Goal: Book appointment/travel/reservation

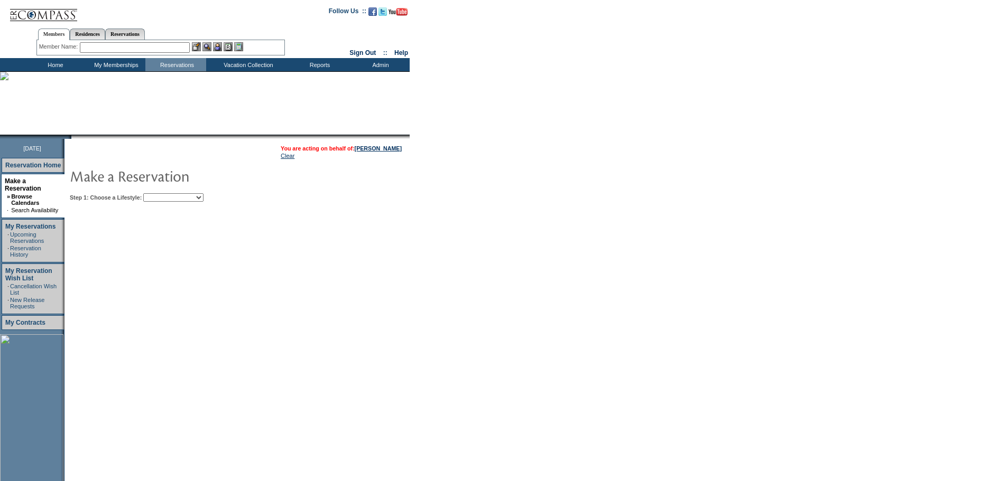
click at [170, 200] on select "Beach Leisure Metropolitan Mountain OIAL for Adventure OIAL for Couples OIAL fo…" at bounding box center [173, 197] width 60 height 8
select select "Beach"
click at [161, 195] on select "Beach Leisure Metropolitan Mountain OIAL for Adventure OIAL for Couples OIAL fo…" at bounding box center [173, 197] width 60 height 8
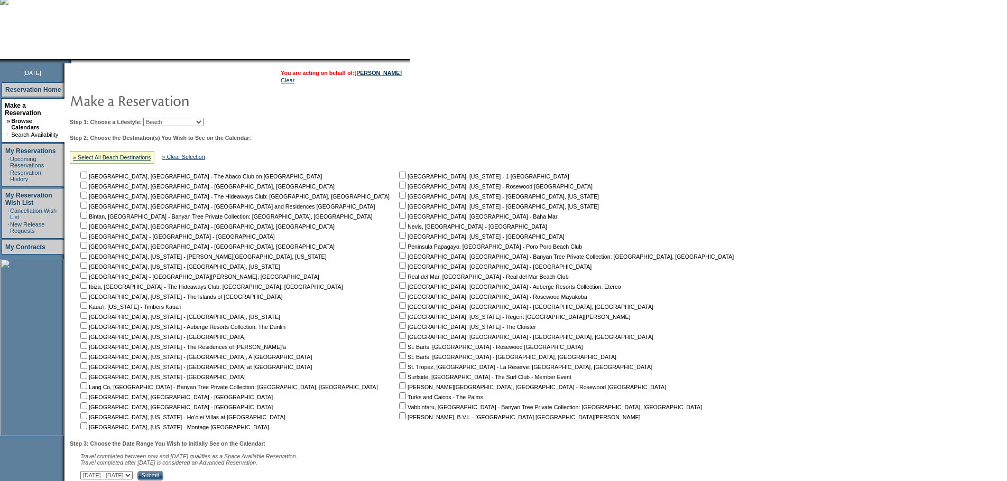
scroll to position [160, 0]
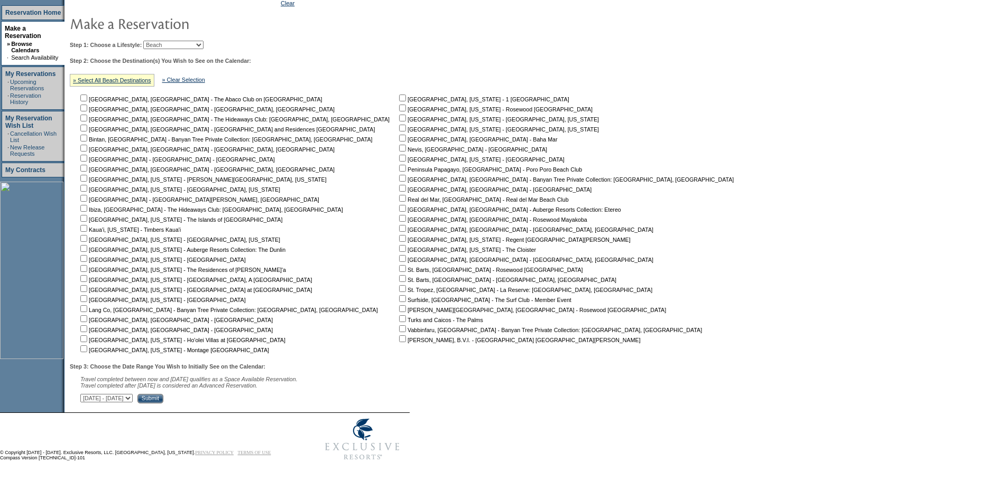
click at [87, 175] on input "checkbox" at bounding box center [83, 178] width 7 height 7
checkbox input "true"
click at [92, 189] on td "[GEOGRAPHIC_DATA], [GEOGRAPHIC_DATA] - The Abaco Club on [GEOGRAPHIC_DATA] [GEO…" at bounding box center [237, 223] width 318 height 261
click at [87, 185] on input "checkbox" at bounding box center [83, 188] width 7 height 7
checkbox input "true"
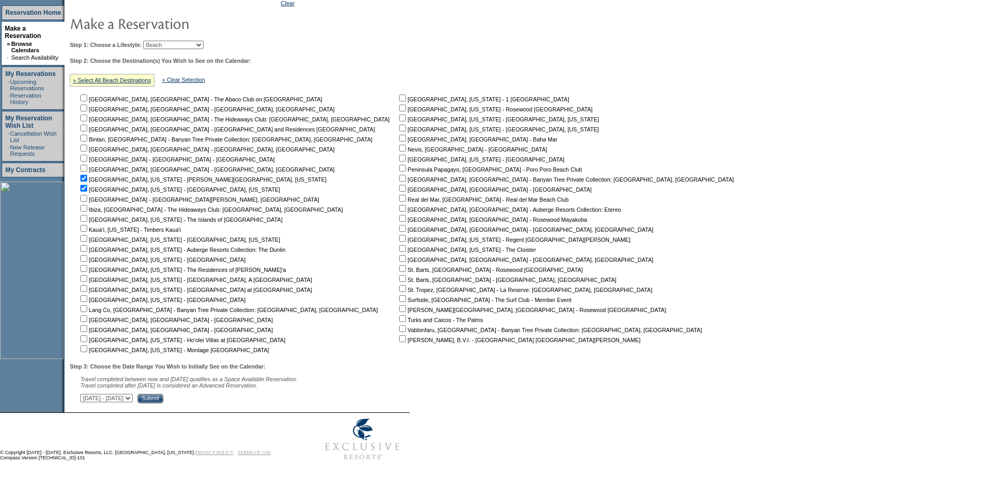
click at [133, 397] on select "[DATE] - [DATE] [DATE] - [DATE] [DATE] - [DATE] [DATE] - [DATE] [DATE] - [DATE]…" at bounding box center [106, 398] width 52 height 8
select select "[DATE]|[DATE]"
click at [86, 394] on select "[DATE] - [DATE] [DATE] - [DATE] [DATE] - [DATE] [DATE] - [DATE] [DATE] - [DATE]…" at bounding box center [106, 398] width 52 height 8
click at [163, 399] on input "Submit" at bounding box center [150, 399] width 26 height 10
